Goal: Information Seeking & Learning: Learn about a topic

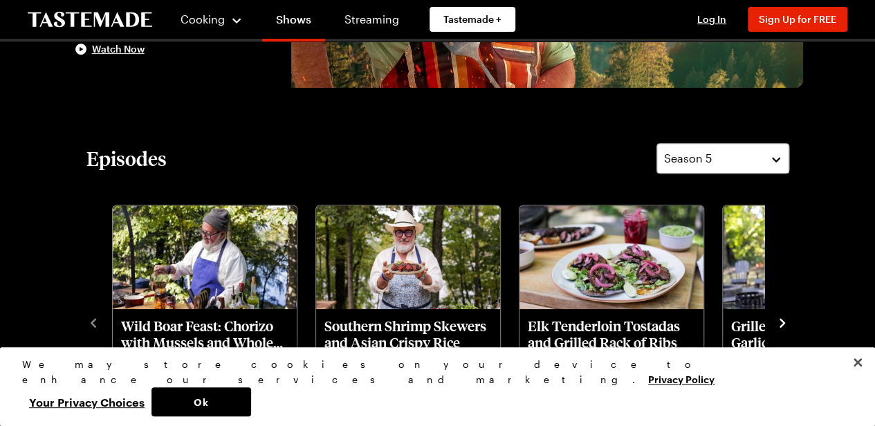
scroll to position [258, 0]
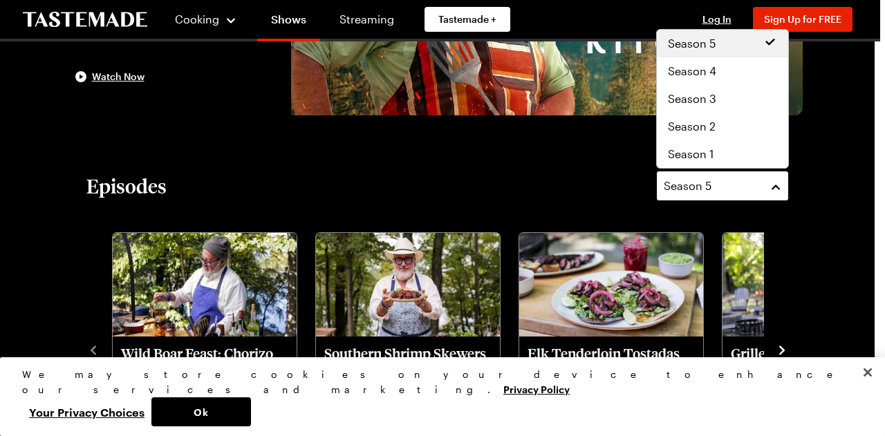
click at [782, 187] on button "Season 5" at bounding box center [722, 186] width 133 height 30
click at [721, 151] on div "Season 1" at bounding box center [722, 154] width 109 height 17
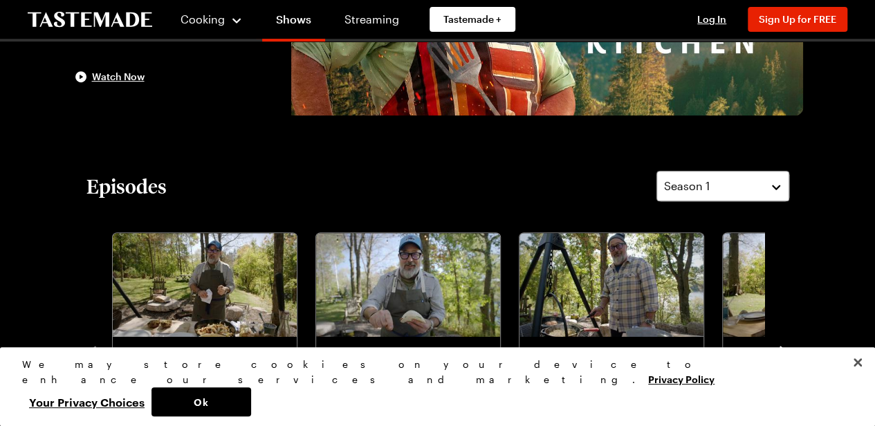
click at [784, 350] on icon "navigate to next item" at bounding box center [782, 351] width 14 height 14
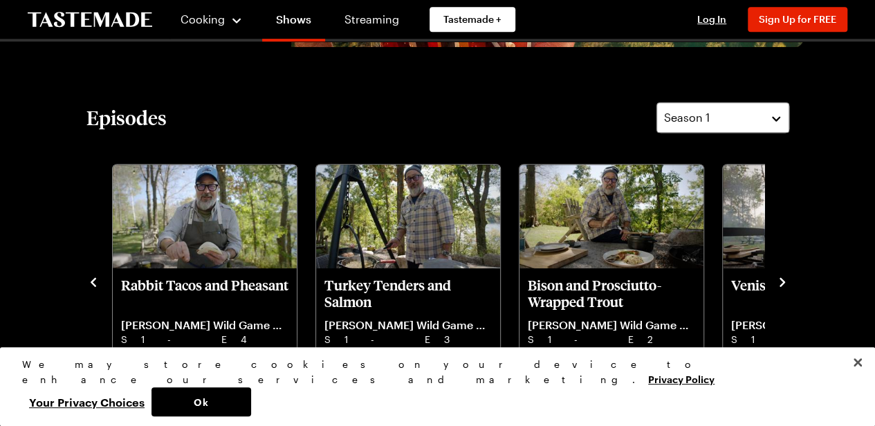
scroll to position [359, 0]
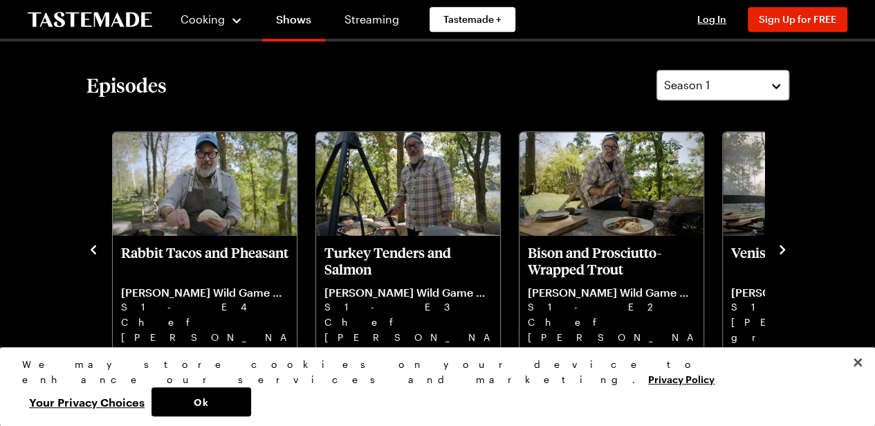
click at [777, 250] on icon "navigate to next item" at bounding box center [782, 250] width 14 height 14
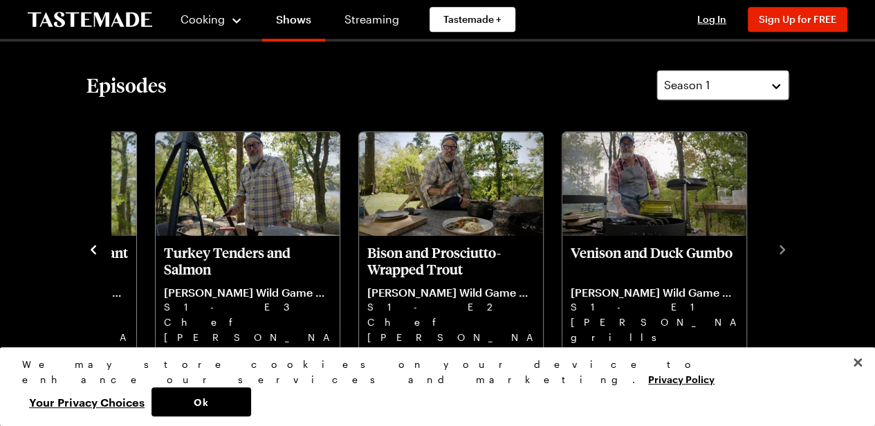
click at [778, 88] on button "Season 1" at bounding box center [722, 85] width 133 height 30
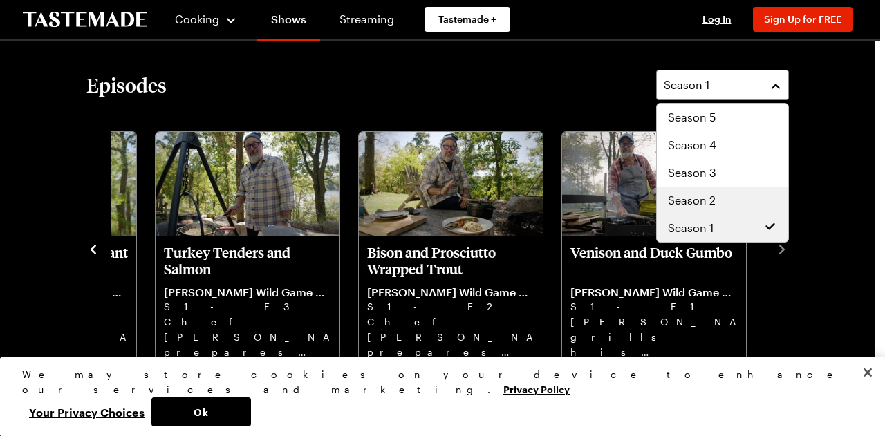
click at [737, 187] on div "Season 2" at bounding box center [722, 201] width 131 height 28
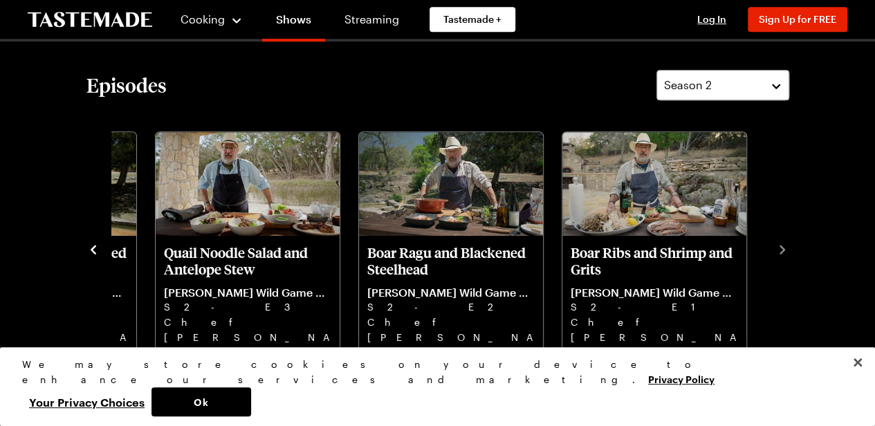
click at [95, 254] on icon "navigate to previous item" at bounding box center [93, 250] width 14 height 14
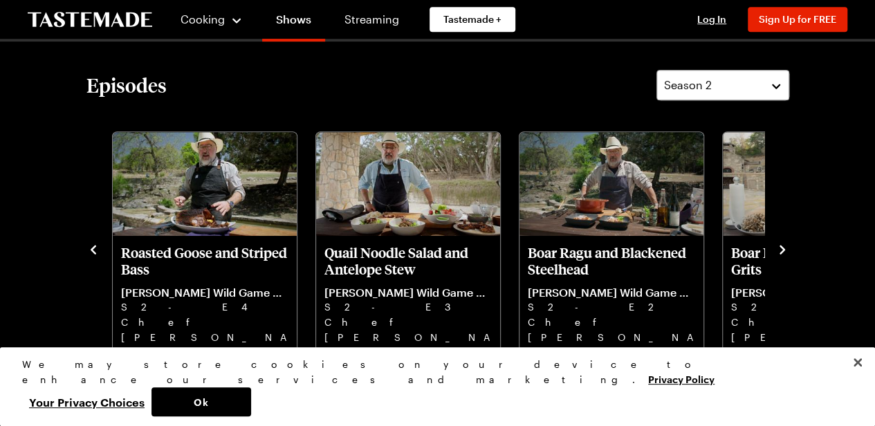
click at [778, 251] on icon "navigate to next item" at bounding box center [782, 250] width 14 height 14
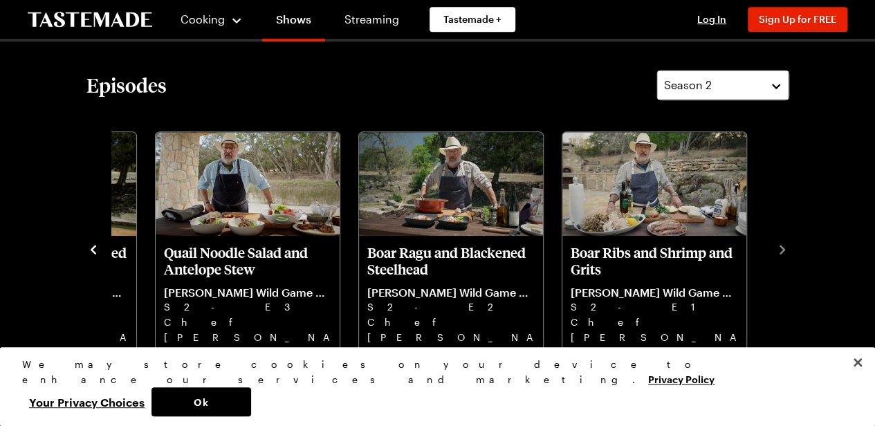
click at [778, 93] on section "Episodes Season 2 Chicken Fried Deer and Creole Halibut [PERSON_NAME] Wild Game…" at bounding box center [437, 219] width 703 height 299
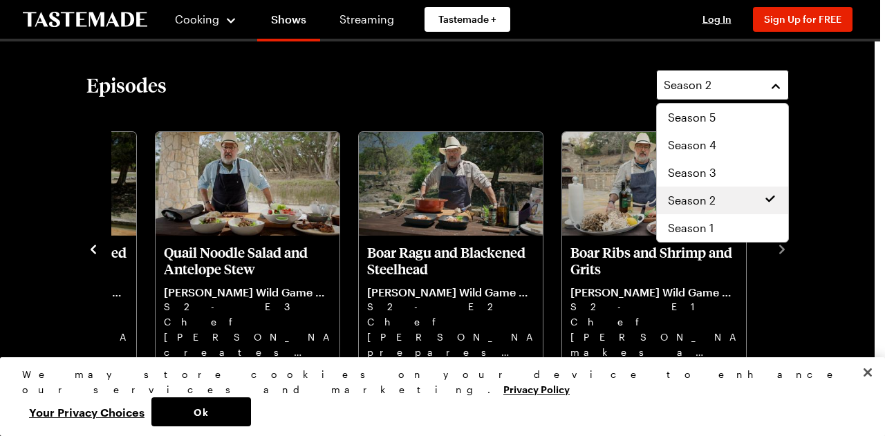
click at [778, 93] on button "Season 2" at bounding box center [722, 85] width 133 height 30
click at [714, 165] on span "Season 3" at bounding box center [692, 173] width 48 height 17
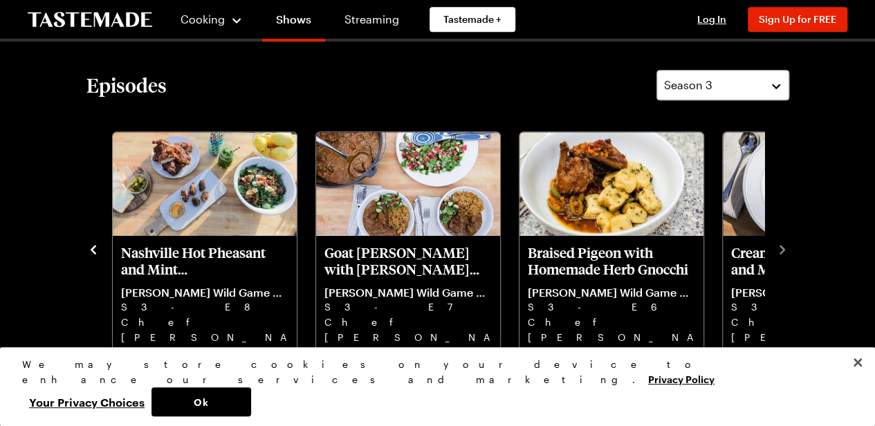
click at [73, 222] on div "Episodes Season 3 Hawaiian Plate Lunch [PERSON_NAME] Wild Game Kitchen S3 - E10…" at bounding box center [438, 219] width 730 height 299
click at [91, 243] on icon "navigate to previous item" at bounding box center [93, 250] width 14 height 14
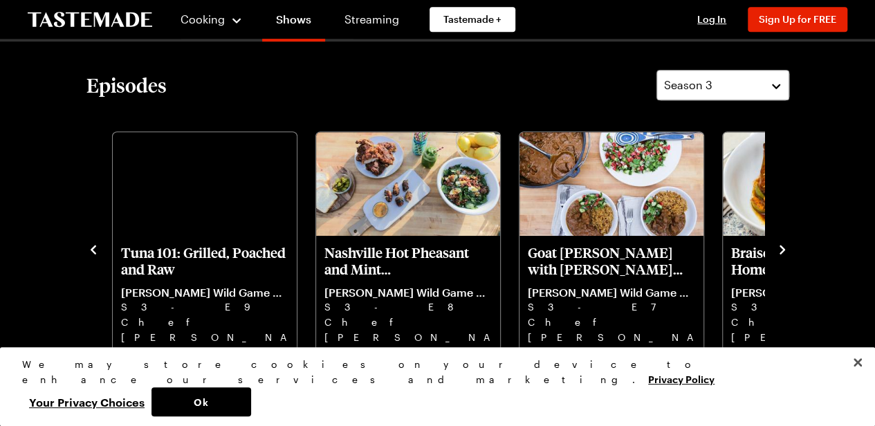
click at [91, 243] on icon "navigate to previous item" at bounding box center [93, 250] width 14 height 14
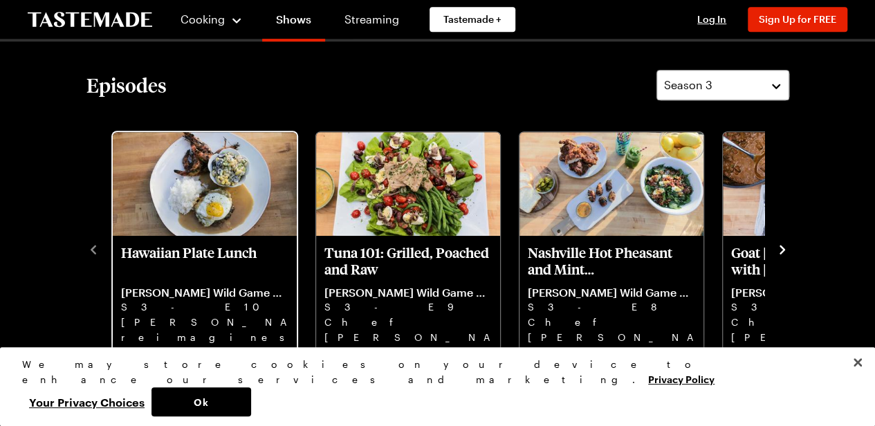
click at [183, 252] on p "Hawaiian Plate Lunch" at bounding box center [204, 260] width 167 height 33
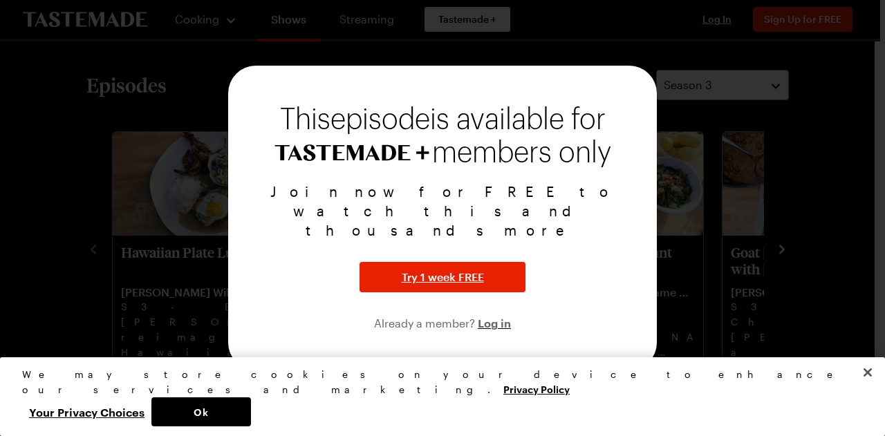
click at [80, 261] on div at bounding box center [442, 218] width 885 height 436
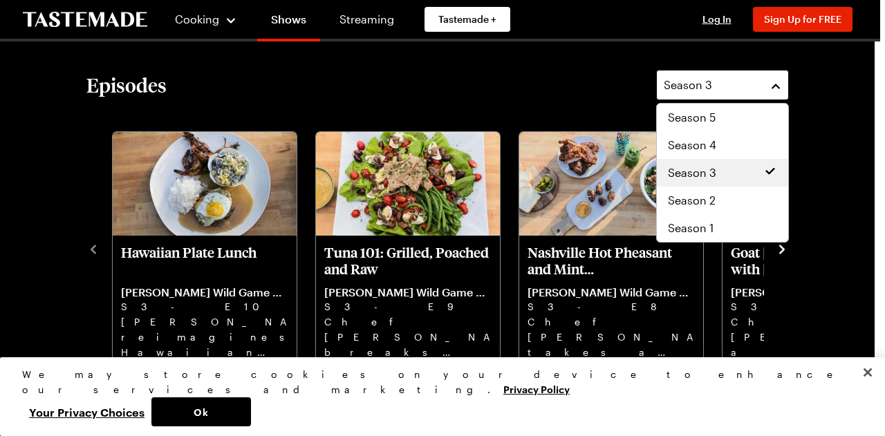
click at [781, 88] on button "Season 3" at bounding box center [722, 85] width 133 height 30
click at [730, 141] on div "Season 4" at bounding box center [722, 145] width 109 height 17
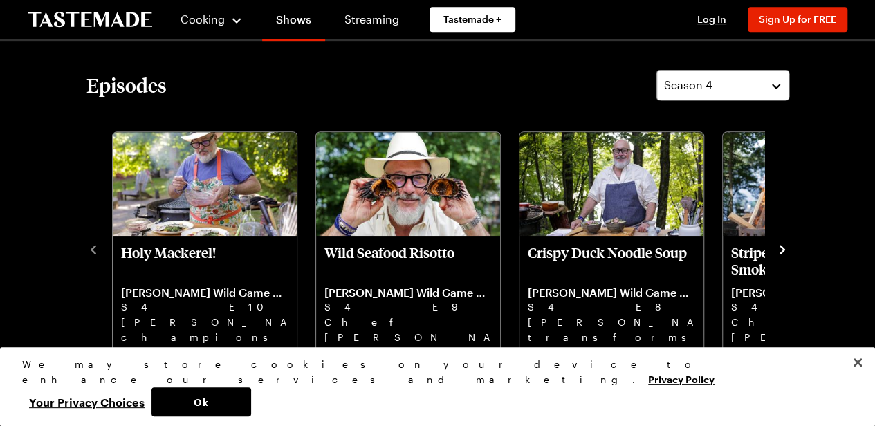
click at [777, 244] on icon "navigate to next item" at bounding box center [782, 250] width 14 height 14
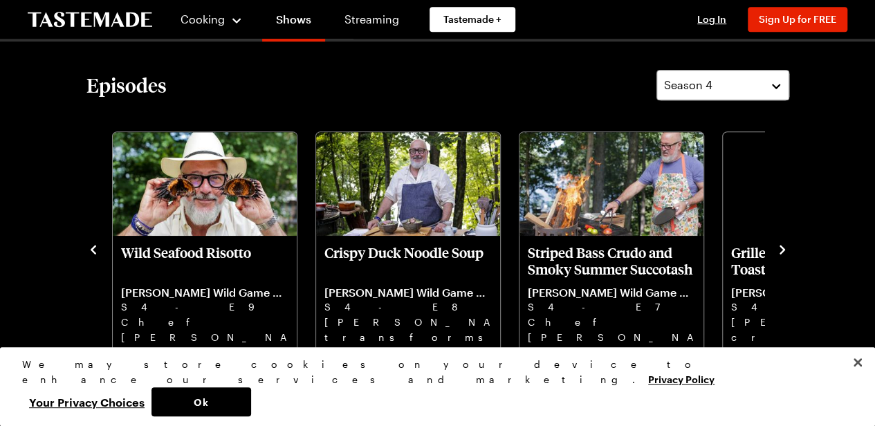
click at [777, 244] on icon "navigate to next item" at bounding box center [782, 250] width 14 height 14
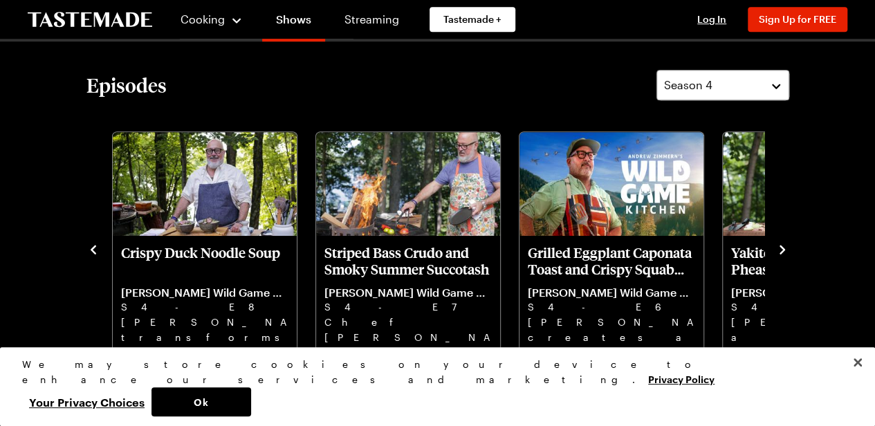
click at [777, 244] on icon "navigate to next item" at bounding box center [782, 250] width 14 height 14
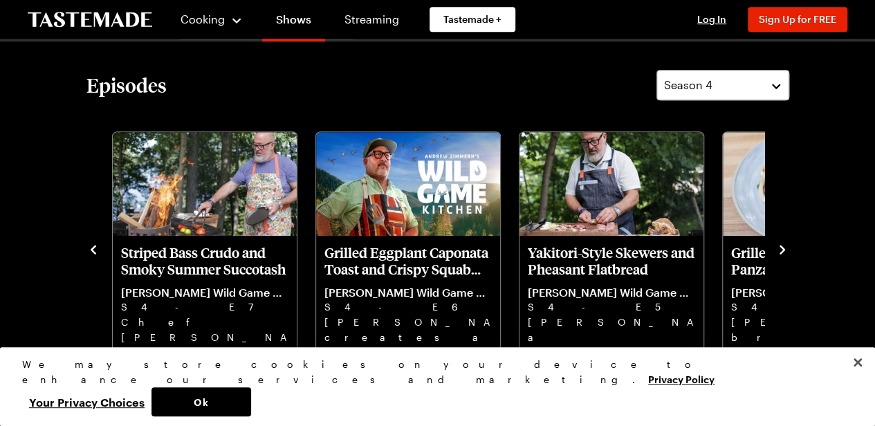
click at [777, 244] on icon "navigate to next item" at bounding box center [782, 250] width 14 height 14
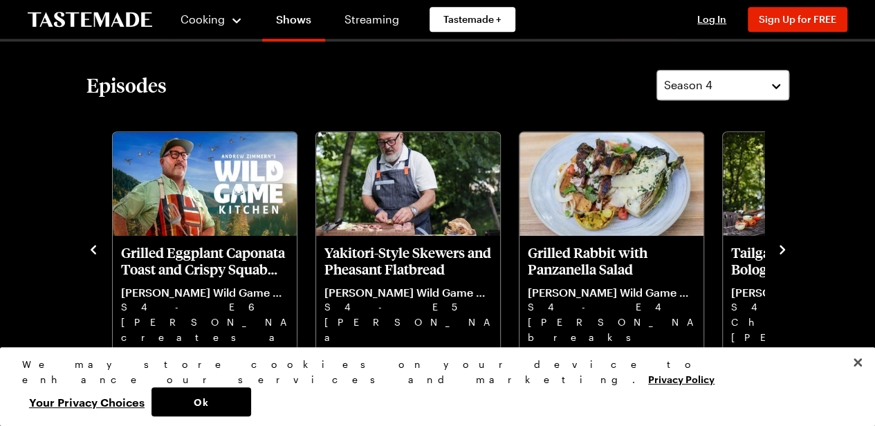
click at [777, 244] on icon "navigate to next item" at bounding box center [782, 250] width 14 height 14
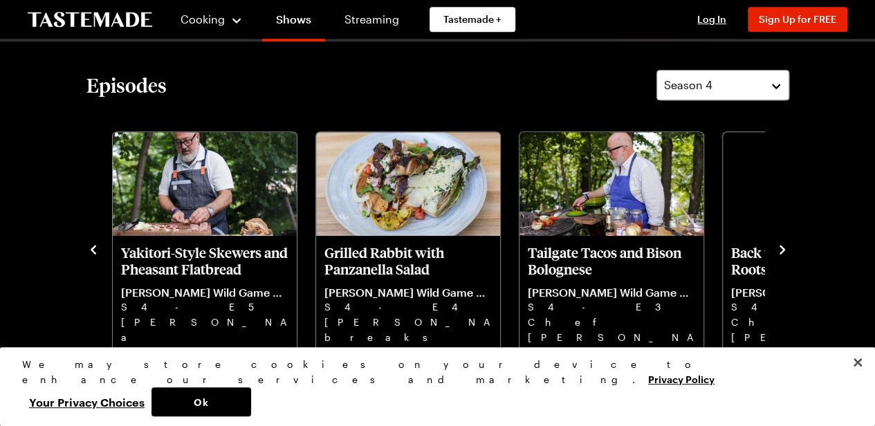
click at [777, 244] on icon "navigate to next item" at bounding box center [782, 250] width 14 height 14
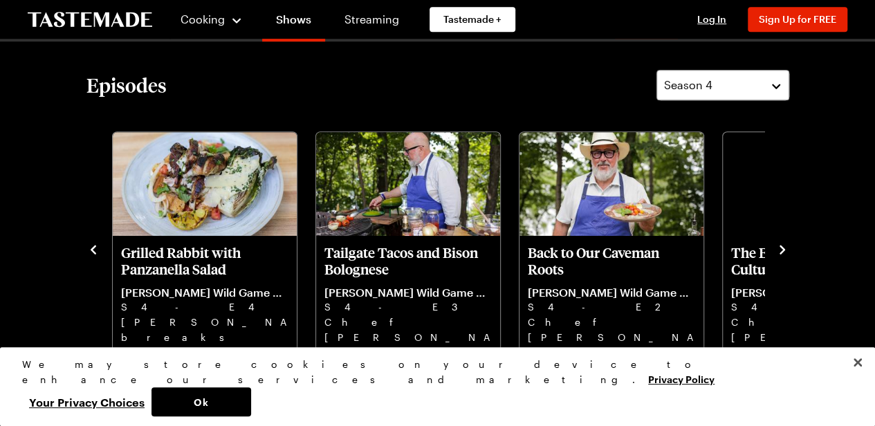
click at [777, 244] on icon "navigate to next item" at bounding box center [782, 250] width 14 height 14
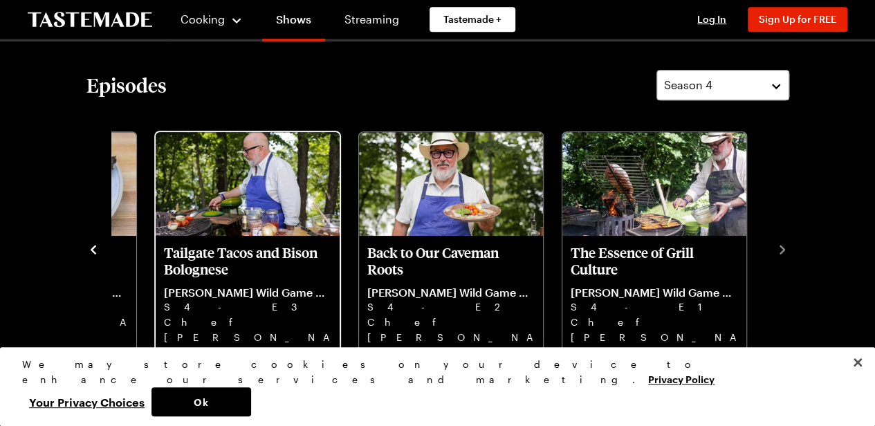
click at [194, 257] on p "Tailgate Tacos and Bison Bolognese" at bounding box center [247, 260] width 167 height 33
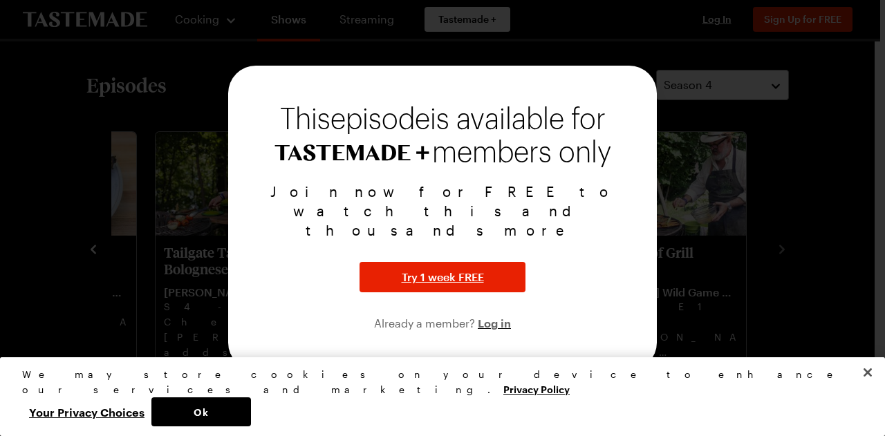
click at [815, 241] on div at bounding box center [442, 218] width 885 height 436
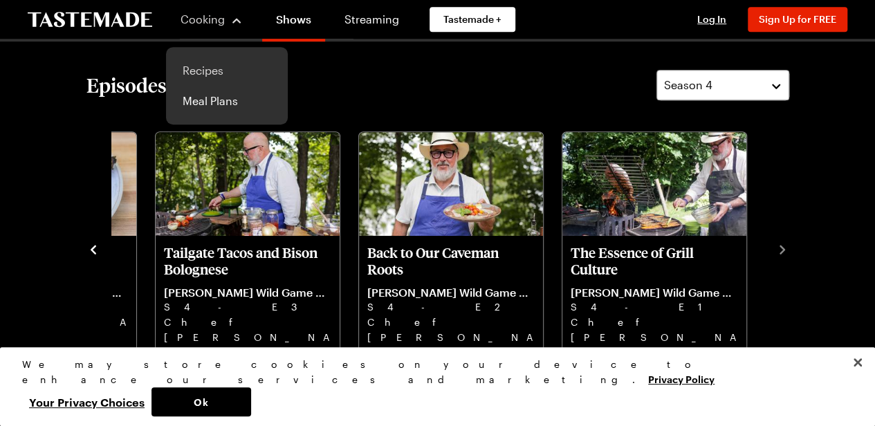
click at [199, 70] on link "Recipes" at bounding box center [226, 70] width 105 height 30
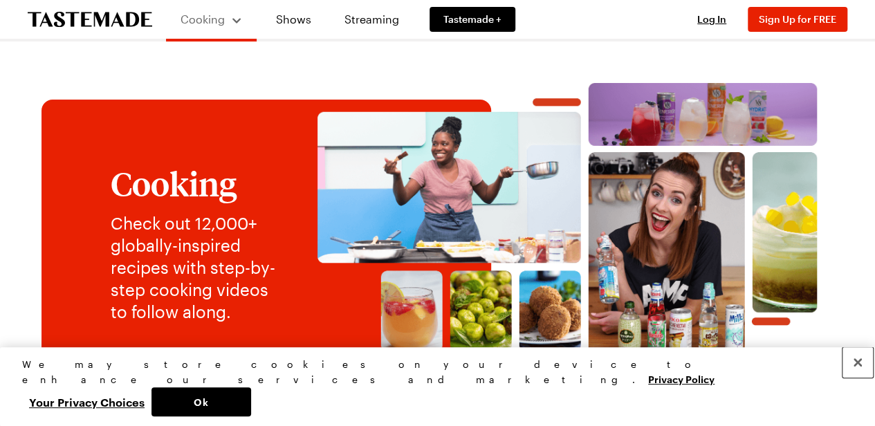
click at [856, 378] on button "Close" at bounding box center [857, 362] width 30 height 30
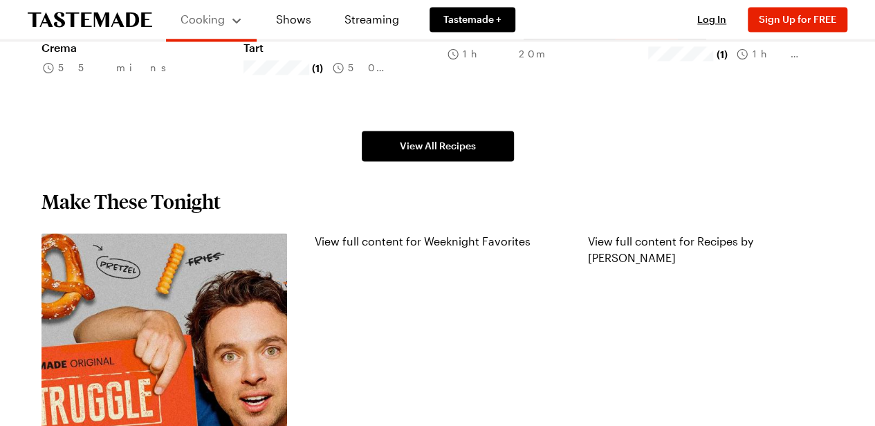
scroll to position [1033, 0]
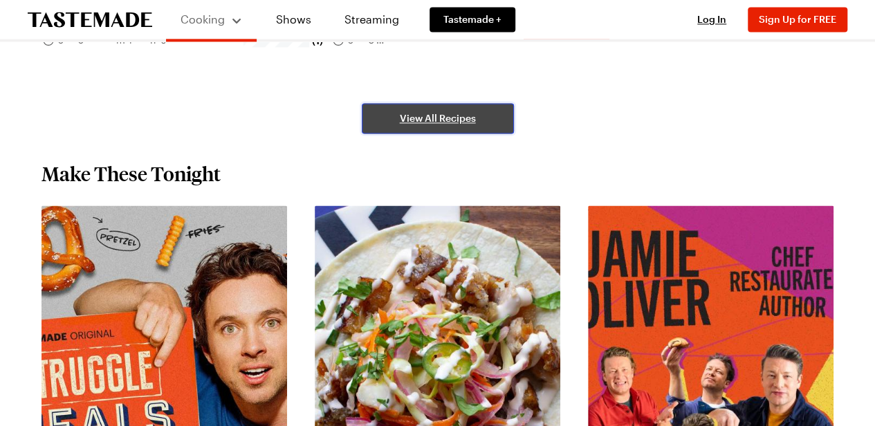
click at [437, 113] on span "View All Recipes" at bounding box center [438, 118] width 76 height 14
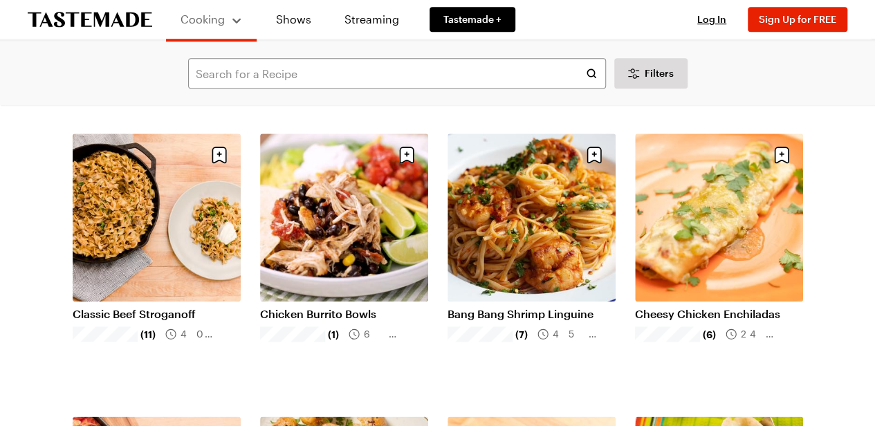
scroll to position [636, 0]
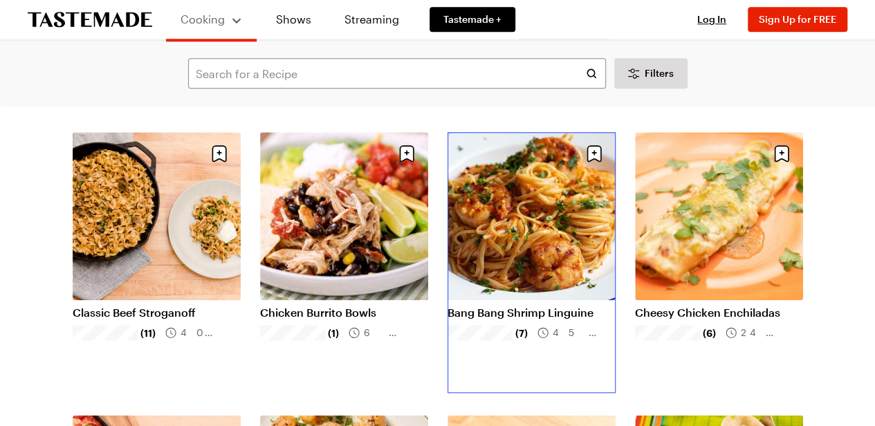
click at [541, 306] on link "Bang Bang Shrimp Linguine" at bounding box center [532, 313] width 168 height 14
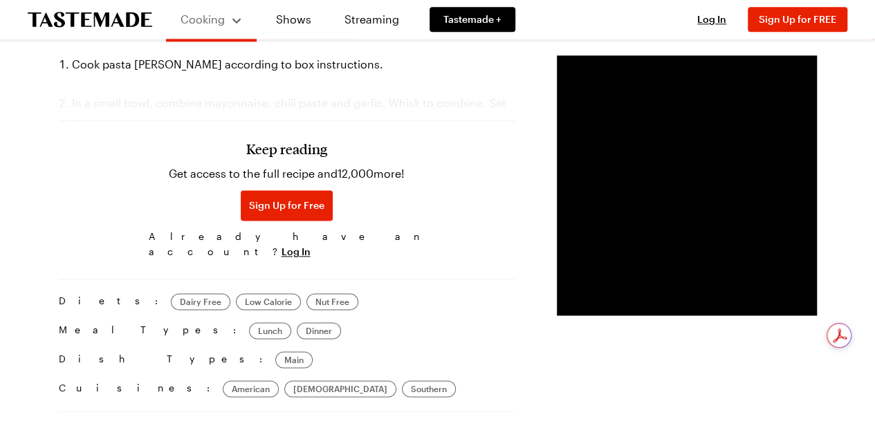
scroll to position [858, 0]
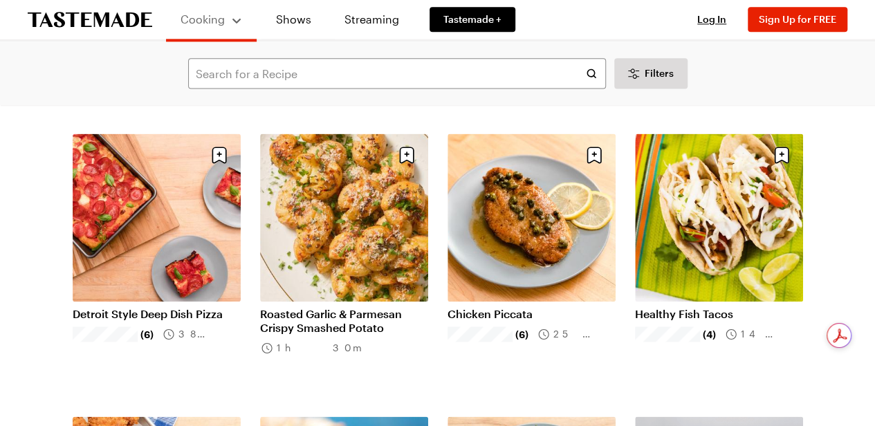
scroll to position [931, 0]
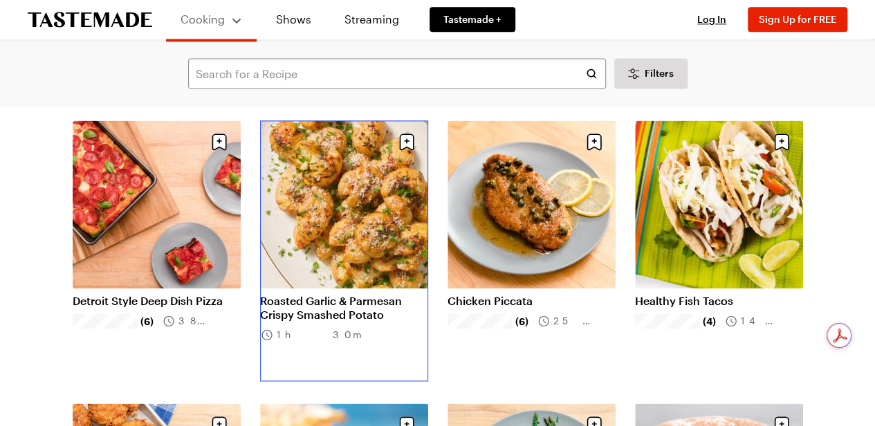
click at [360, 320] on link "Roasted Garlic & Parmesan Crispy Smashed Potato" at bounding box center [344, 308] width 168 height 28
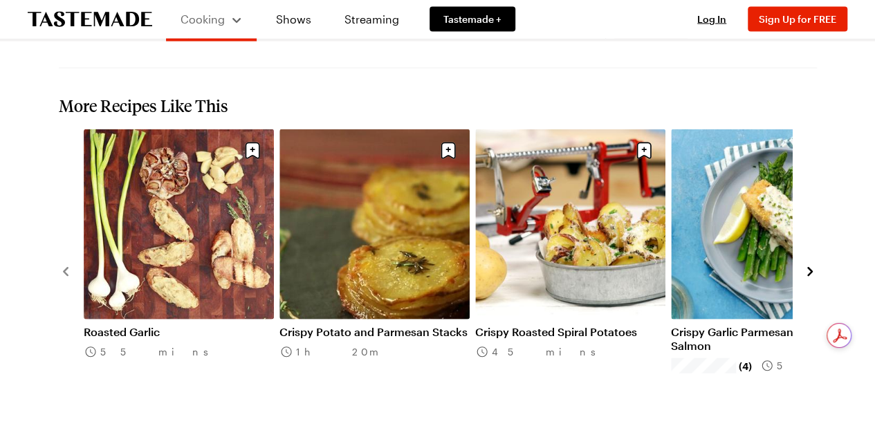
scroll to position [1457, 0]
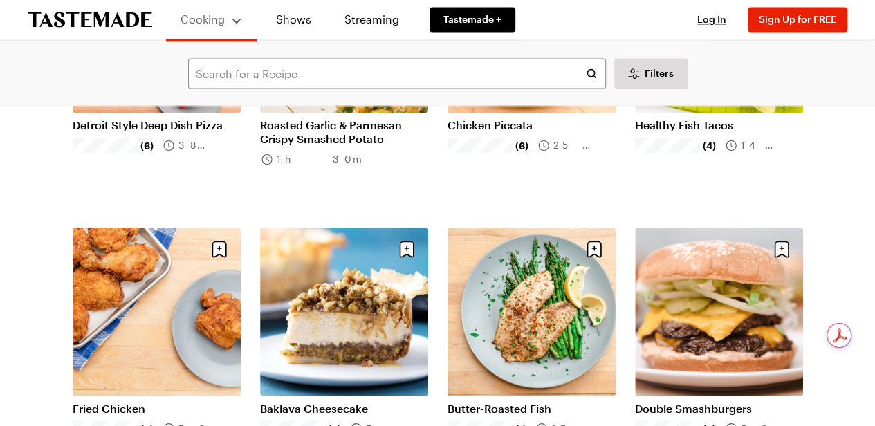
scroll to position [1116, 0]
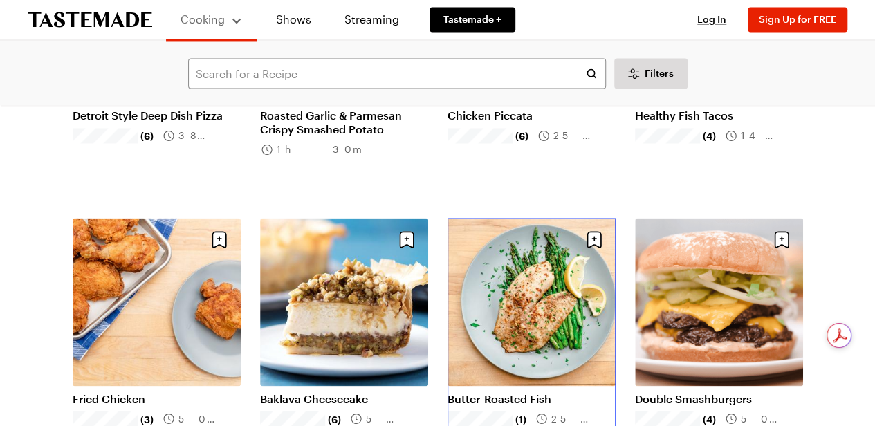
click at [533, 391] on link "Butter-Roasted Fish" at bounding box center [532, 398] width 168 height 14
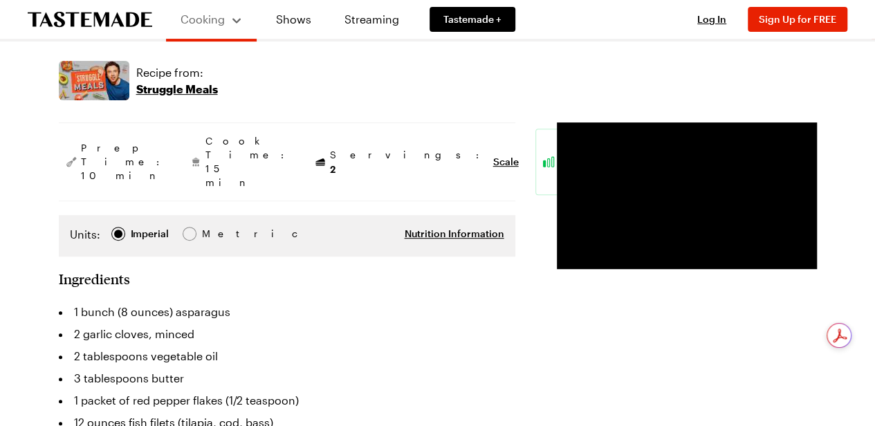
scroll to position [239, 0]
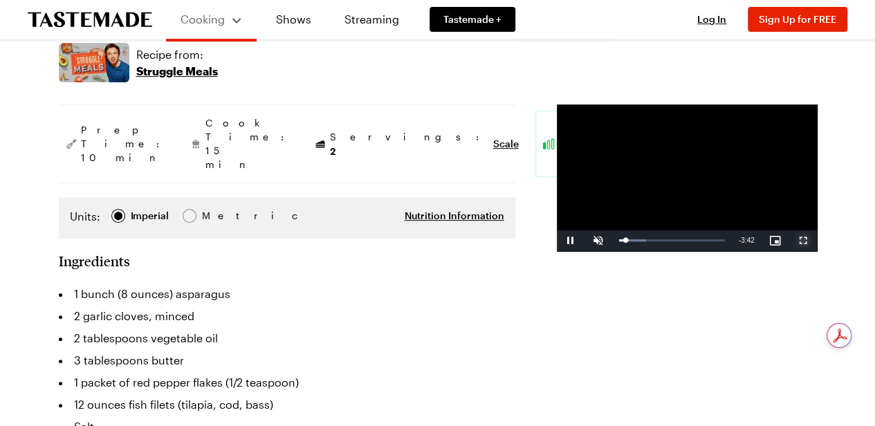
click at [802, 241] on span "Video Player" at bounding box center [803, 241] width 28 height 0
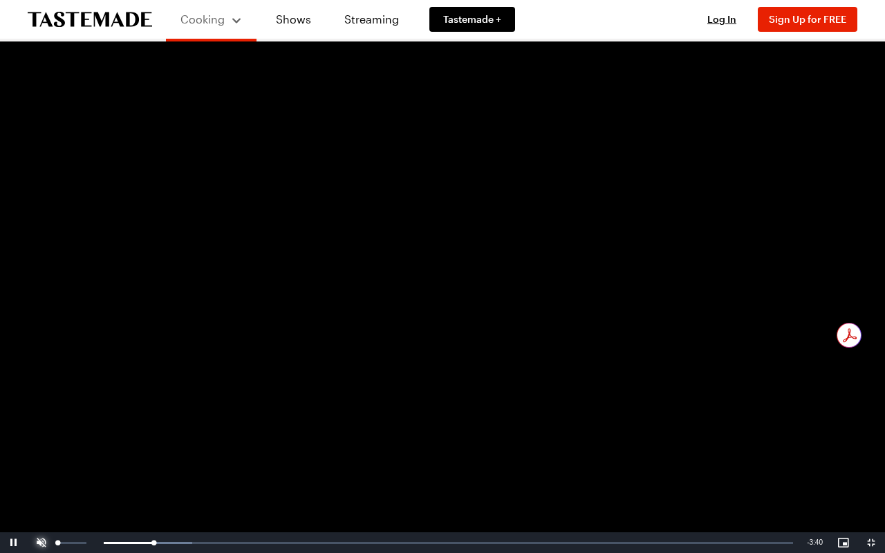
click at [43, 425] on span "Video Player" at bounding box center [42, 543] width 28 height 0
click at [0, 425] on span "Video Player" at bounding box center [14, 543] width 28 height 0
